Goal: Task Accomplishment & Management: Use online tool/utility

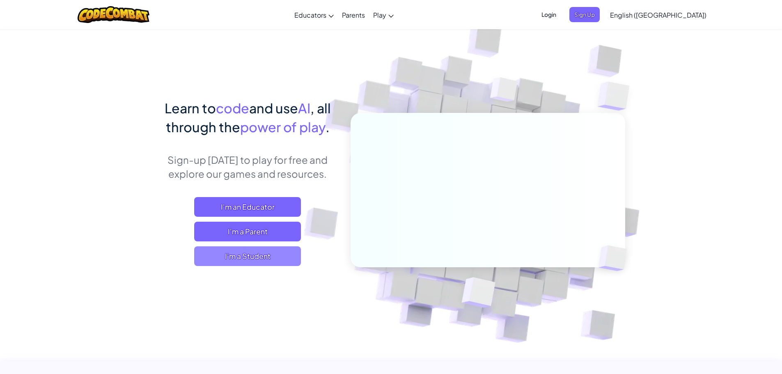
click at [260, 258] on span "I'm a Student" at bounding box center [247, 256] width 107 height 20
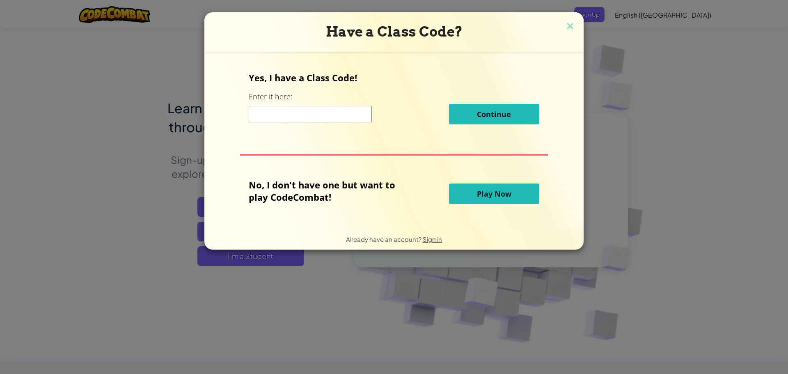
click at [511, 200] on button "Play Now" at bounding box center [494, 193] width 90 height 21
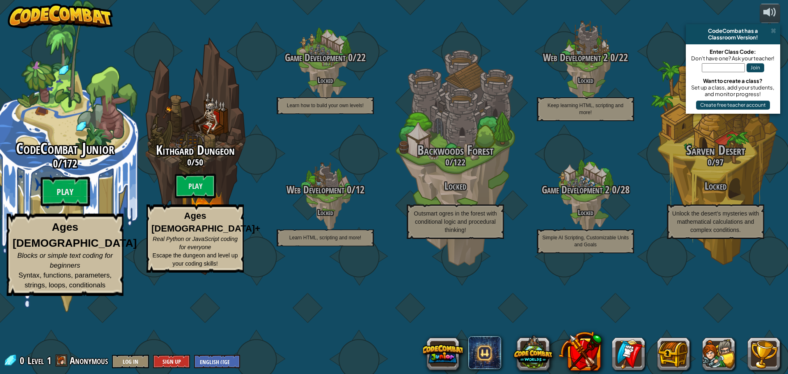
click at [89, 220] on div "CodeCombat Junior 0 / 172 Play Ages [DEMOGRAPHIC_DATA] Blocks or simple text co…" at bounding box center [65, 218] width 156 height 156
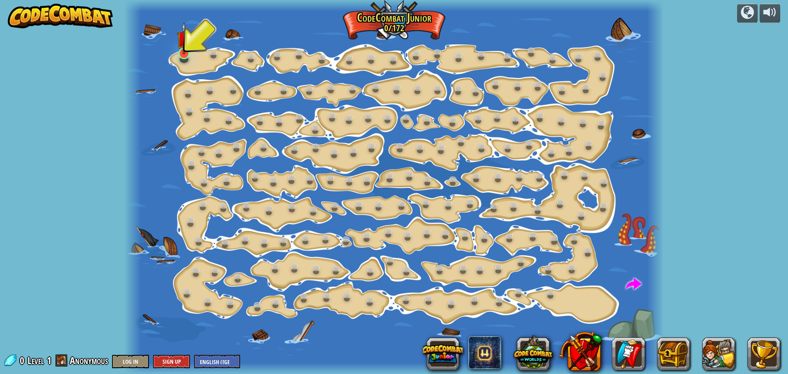
drag, startPoint x: 196, startPoint y: 55, endPoint x: 186, endPoint y: 57, distance: 9.7
click at [193, 56] on div at bounding box center [393, 187] width 539 height 374
click at [184, 57] on link at bounding box center [184, 53] width 16 height 16
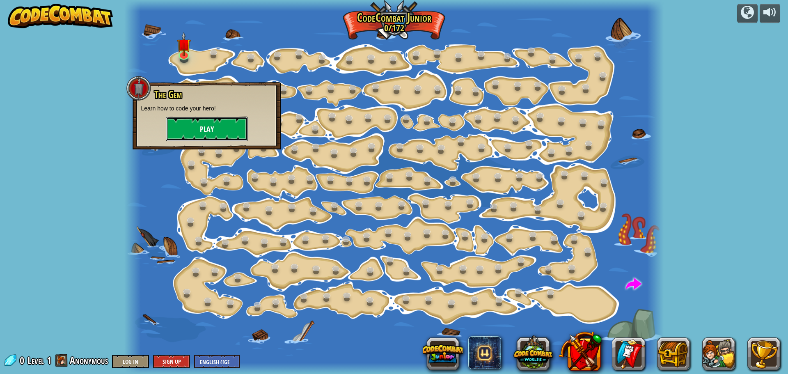
click at [201, 118] on button "Play" at bounding box center [207, 129] width 82 height 25
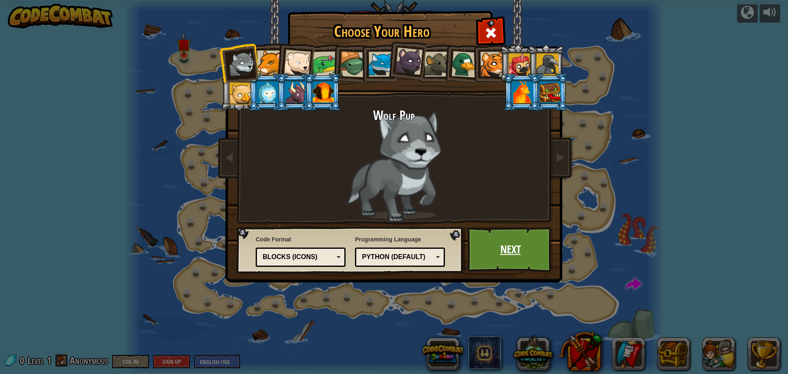
click at [531, 244] on link "Next" at bounding box center [511, 249] width 86 height 45
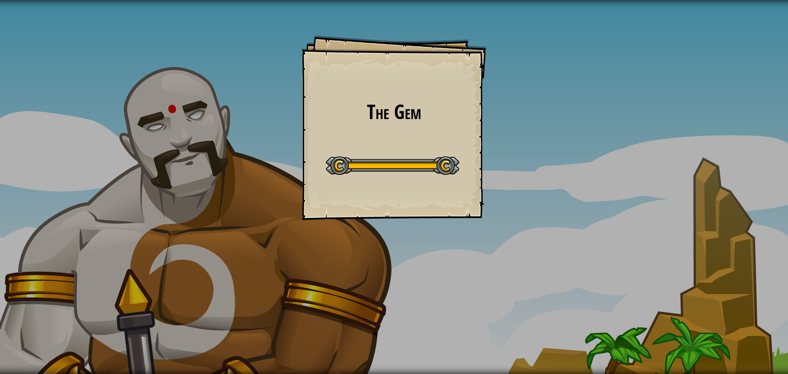
click at [430, 200] on div "The Gem Goals Start Level Error loading from server. Try refreshing the page. Y…" at bounding box center [394, 127] width 185 height 185
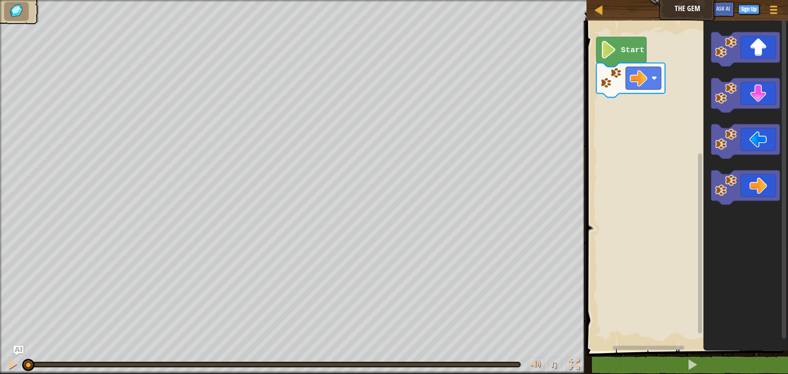
click at [644, 339] on div "Start" at bounding box center [686, 183] width 204 height 335
click at [636, 78] on image "Blockly Workspace" at bounding box center [639, 78] width 18 height 18
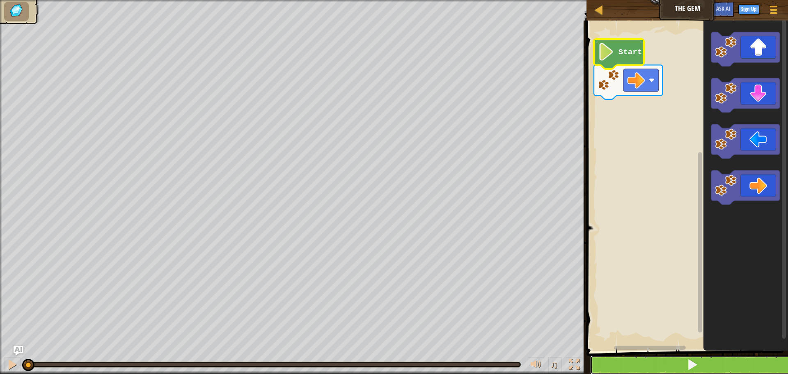
click at [683, 369] on button at bounding box center [692, 364] width 204 height 19
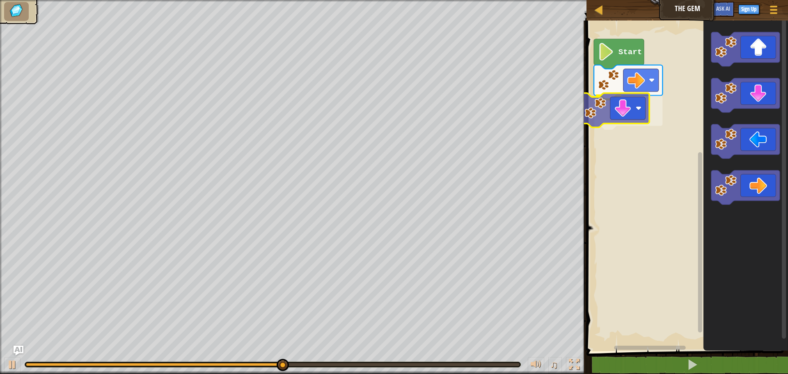
click at [616, 104] on div "Start" at bounding box center [686, 183] width 204 height 335
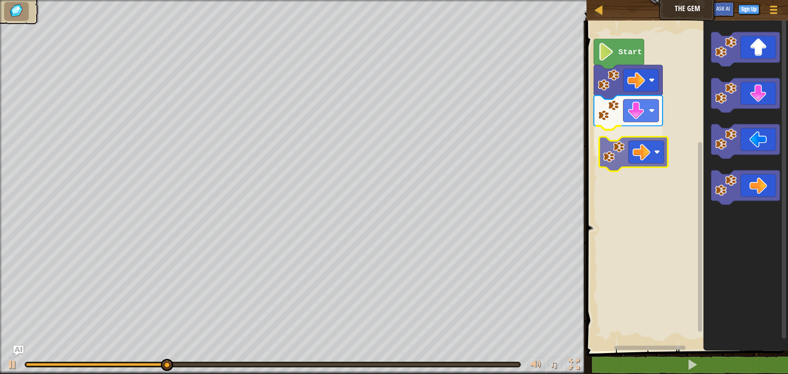
click at [633, 150] on div "Start" at bounding box center [686, 183] width 204 height 335
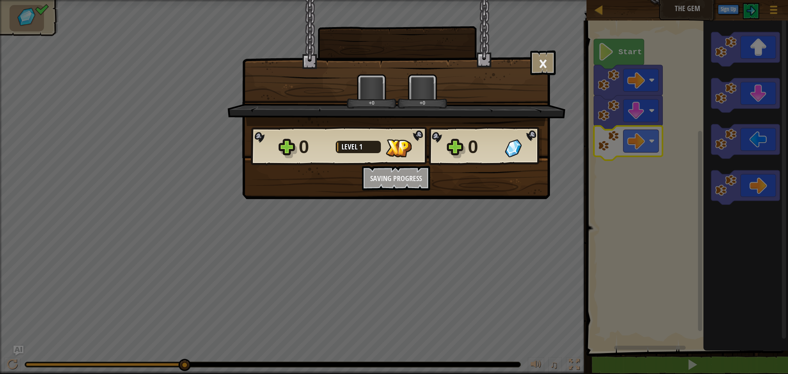
click at [474, 220] on div "× How fun was this level? +0 +0 Reticulating Splines... 0 Level 1 0 Want to sav…" at bounding box center [394, 187] width 788 height 374
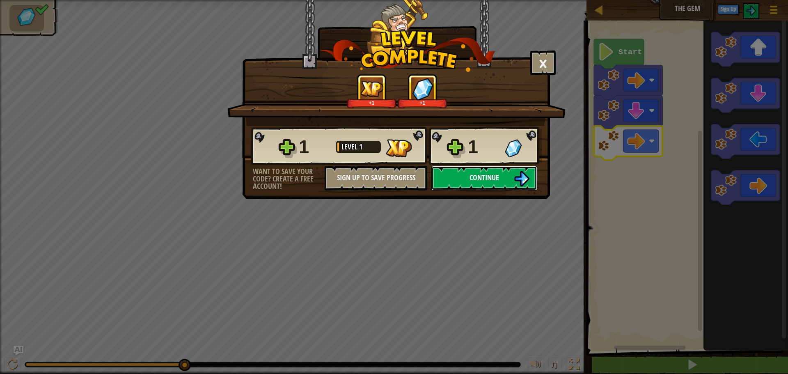
drag, startPoint x: 509, startPoint y: 167, endPoint x: 508, endPoint y: 172, distance: 5.4
click at [508, 172] on button "Continue" at bounding box center [484, 178] width 106 height 25
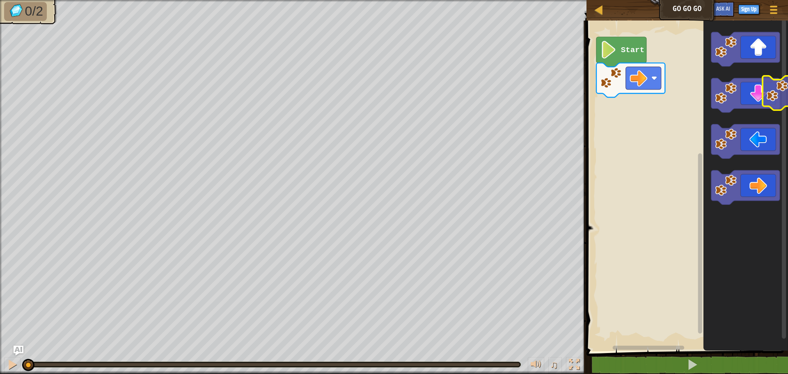
click at [782, 79] on div "Start" at bounding box center [686, 183] width 204 height 335
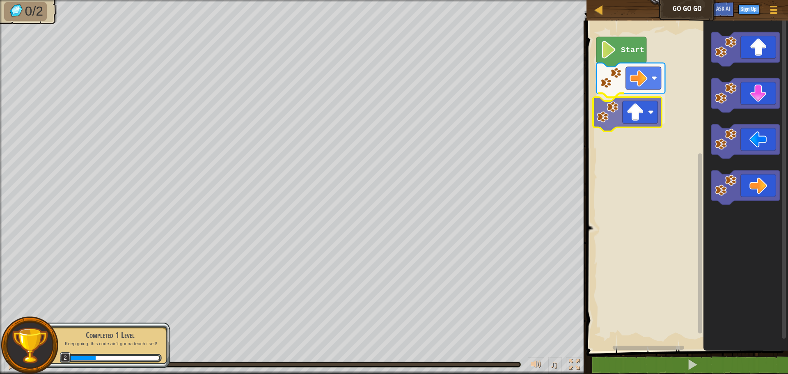
click at [640, 114] on div "Start" at bounding box center [686, 183] width 204 height 335
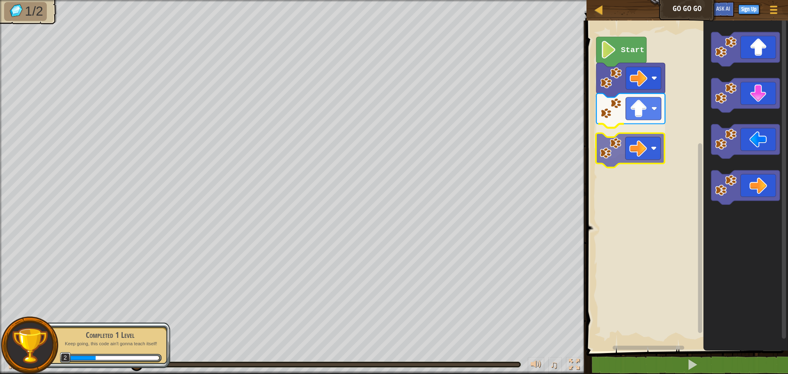
click at [621, 128] on div "Start" at bounding box center [686, 183] width 204 height 335
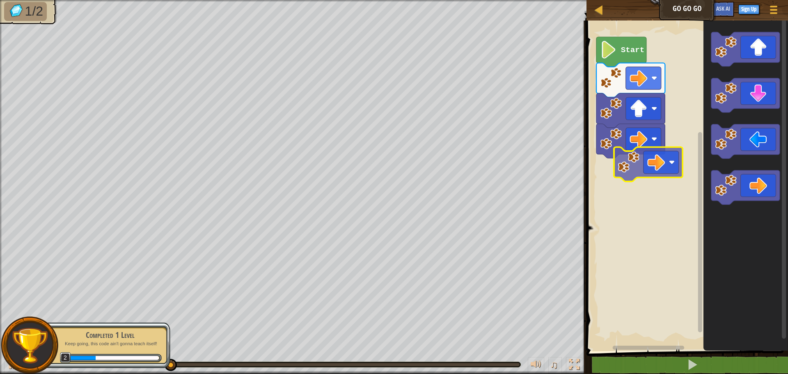
click at [648, 161] on div "Start" at bounding box center [686, 183] width 204 height 335
